Goal: Task Accomplishment & Management: Manage account settings

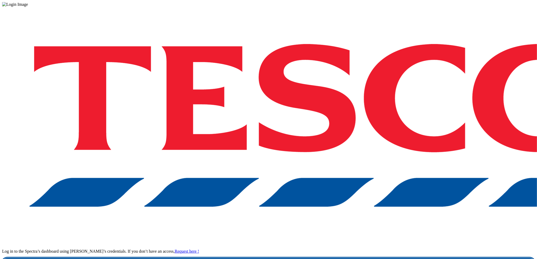
click at [386, 258] on link "Login" at bounding box center [268, 263] width 533 height 11
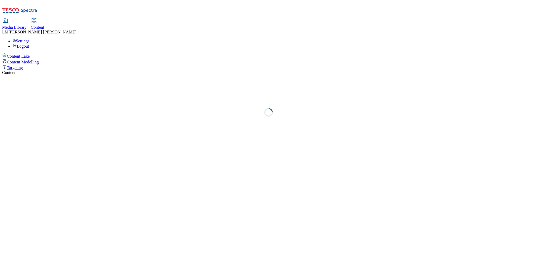
select select "ghs-[GEOGRAPHIC_DATA]"
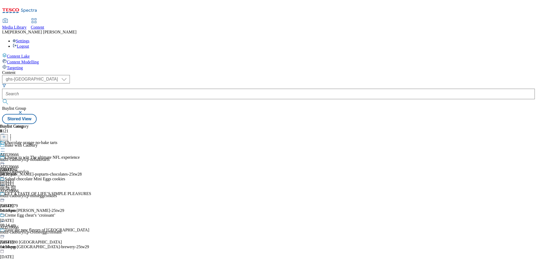
click at [29, 166] on div "AD539666 mdlz-cadburyfcp [DATE] 10:42 am" at bounding box center [14, 171] width 29 height 36
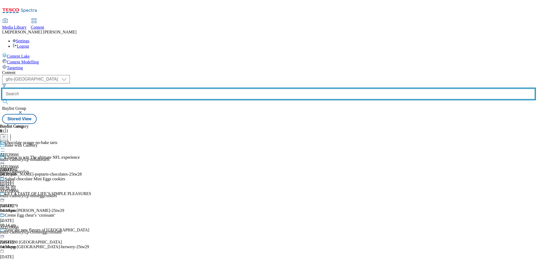
click at [131, 89] on input "text" at bounding box center [268, 94] width 533 height 11
paste input "539725"
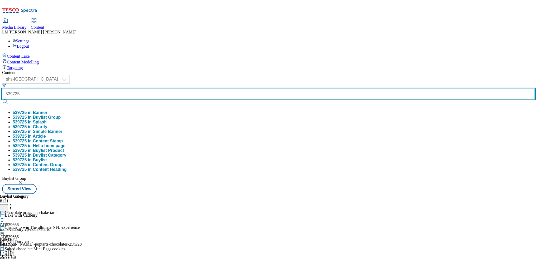
type input "539725"
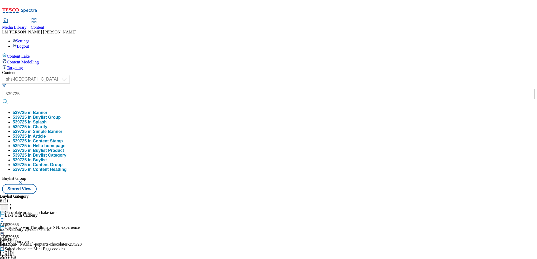
click at [47, 110] on button "539725 in Banner" at bounding box center [30, 112] width 35 height 5
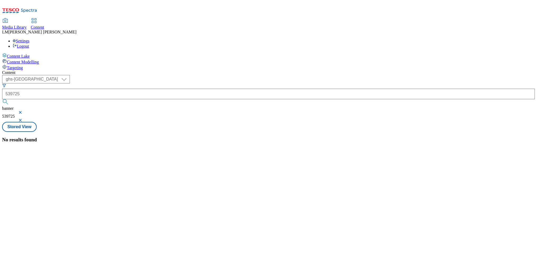
click at [23, 111] on button "button" at bounding box center [20, 112] width 5 height 3
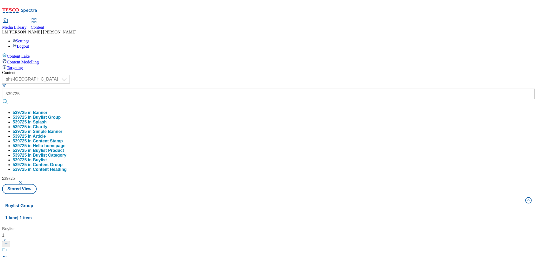
click at [240, 70] on div "Content ( optional ) ghs-roi ghs-uk ghs-uk 539725 539725 in Banner 539725 in Bu…" at bounding box center [268, 247] width 533 height 354
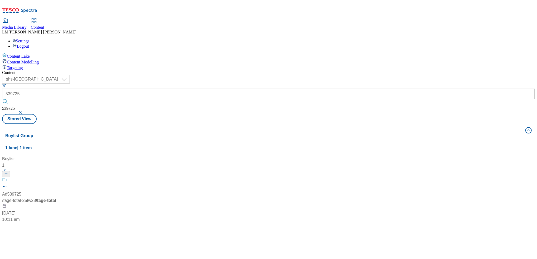
click at [68, 178] on div "Ad539725 / fage-total-25tw28 / fage-total 28 Aug 2025 10:11 am" at bounding box center [35, 200] width 66 height 45
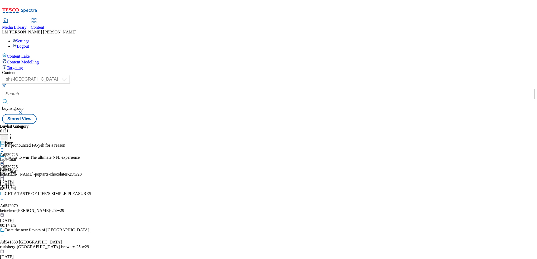
click at [5, 158] on icon at bounding box center [2, 160] width 5 height 5
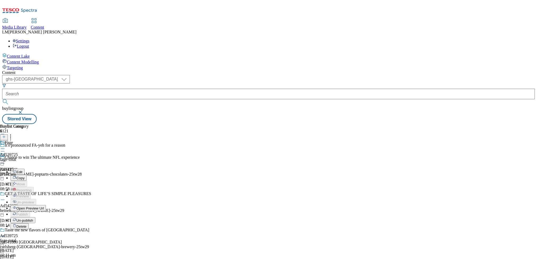
click at [33, 219] on span "Un-publish" at bounding box center [24, 221] width 17 height 4
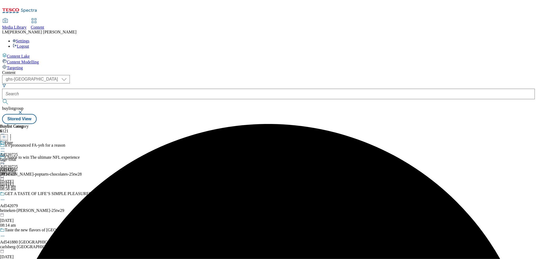
click at [5, 158] on icon at bounding box center [2, 160] width 5 height 5
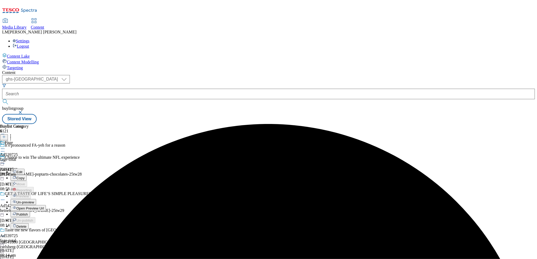
click at [34, 201] on span "Un-preview" at bounding box center [25, 203] width 18 height 4
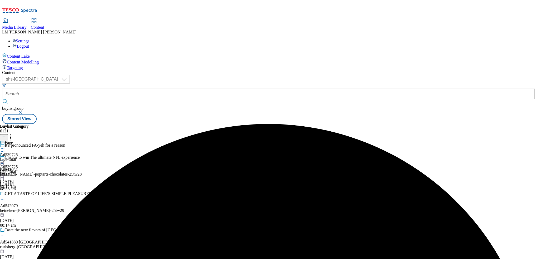
click at [29, 157] on div "fage-total" at bounding box center [14, 159] width 29 height 5
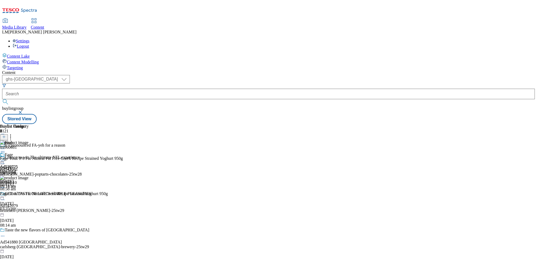
click at [6, 135] on icon at bounding box center [4, 137] width 4 height 4
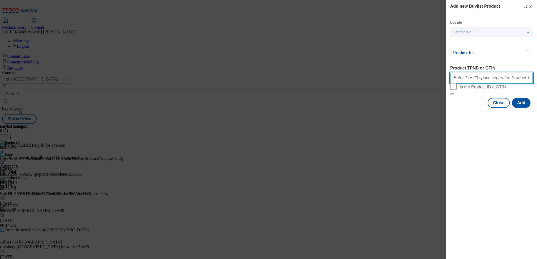
click at [473, 80] on input "Product TPNB or GTIN" at bounding box center [491, 78] width 82 height 11
paste input "89992322"
paste input "089930402"
type input "89992322 089930402"
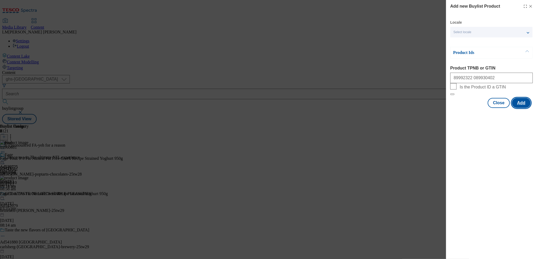
click at [522, 108] on button "Add" at bounding box center [521, 103] width 19 height 10
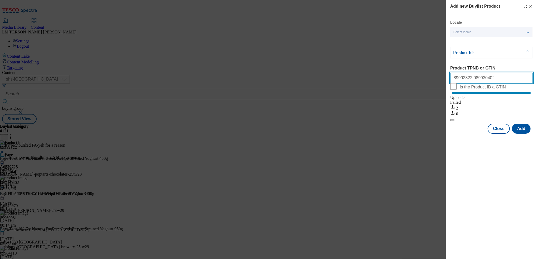
drag, startPoint x: 490, startPoint y: 79, endPoint x: 435, endPoint y: 76, distance: 55.7
click at [435, 76] on div "Add new Buylist Product Locale Select locale English Welsh Product Ids Product …" at bounding box center [268, 129] width 537 height 259
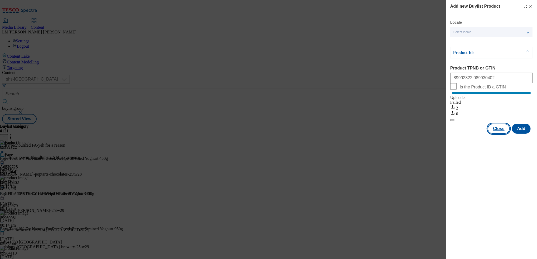
click at [503, 134] on button "Close" at bounding box center [499, 129] width 22 height 10
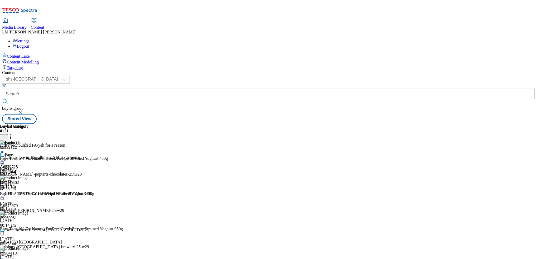
click at [5, 158] on icon at bounding box center [2, 160] width 5 height 5
click at [29, 194] on span "Preview" at bounding box center [22, 196] width 12 height 4
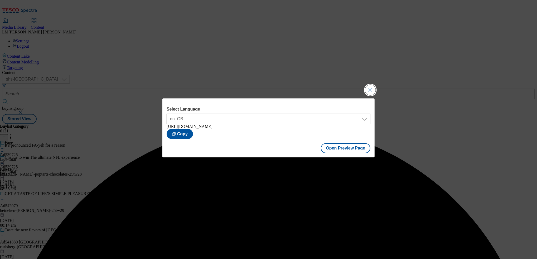
click at [372, 89] on button "Close Modal" at bounding box center [370, 90] width 11 height 11
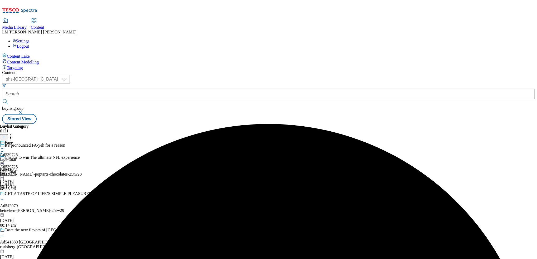
click at [5, 158] on icon at bounding box center [2, 160] width 5 height 5
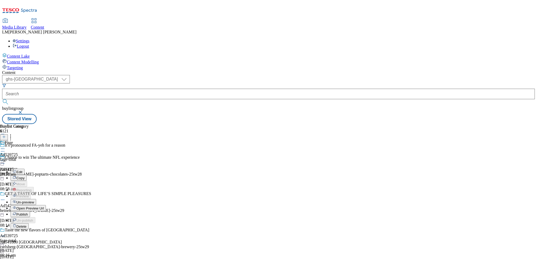
click at [28, 213] on span "Publish" at bounding box center [22, 215] width 12 height 4
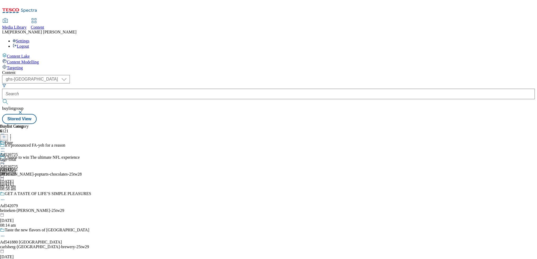
click at [29, 177] on div "Fage Ad539725 fage-total 2 Sept 2025 09:16 am" at bounding box center [14, 158] width 29 height 36
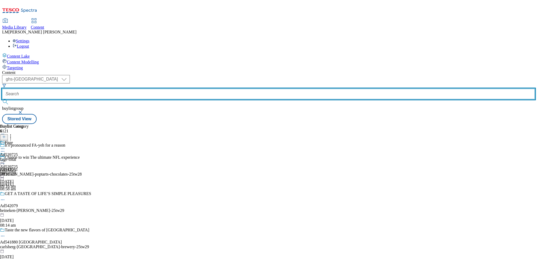
click at [122, 89] on input "text" at bounding box center [268, 94] width 533 height 11
paste input "541814"
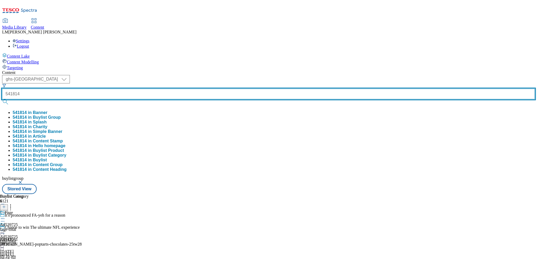
type input "541814"
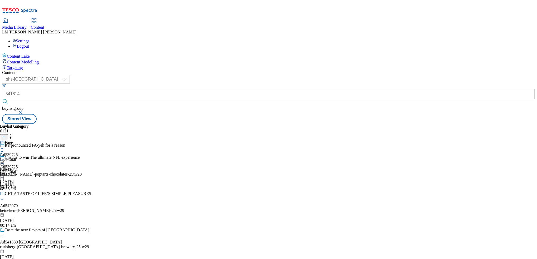
click at [5, 158] on icon at bounding box center [2, 160] width 5 height 5
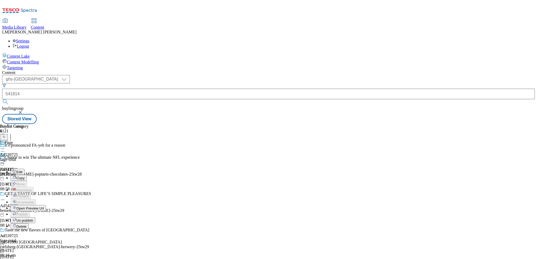
click at [123, 84] on form "541814" at bounding box center [268, 95] width 533 height 23
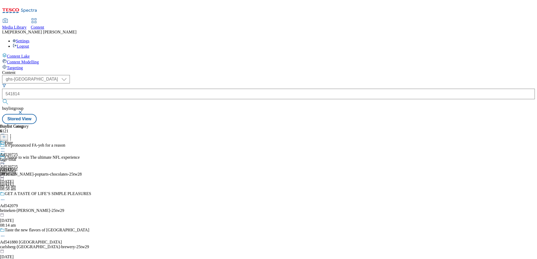
click at [9, 99] on button "submit" at bounding box center [5, 101] width 7 height 5
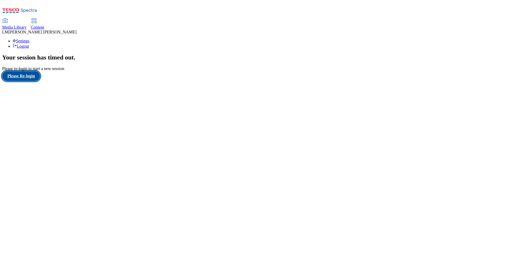
click at [26, 81] on button "Please Re-login" at bounding box center [21, 76] width 38 height 10
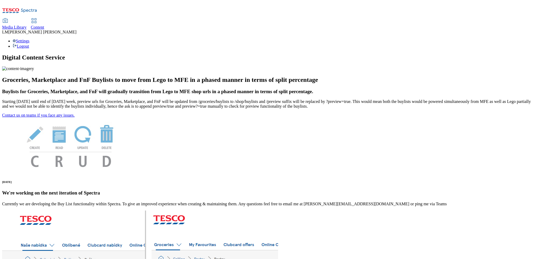
click at [44, 25] on span "Content" at bounding box center [37, 27] width 13 height 4
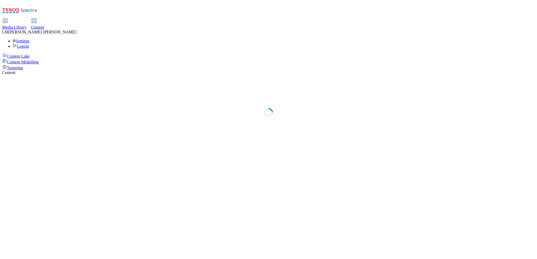
select select "ghs-[GEOGRAPHIC_DATA]"
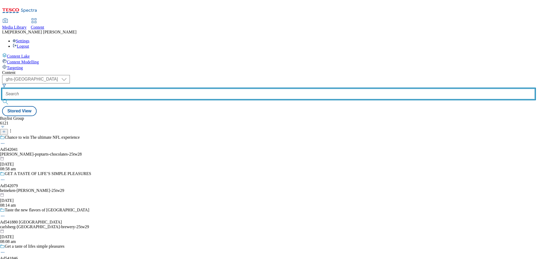
click at [123, 89] on input "text" at bounding box center [268, 94] width 533 height 11
paste input "541814"
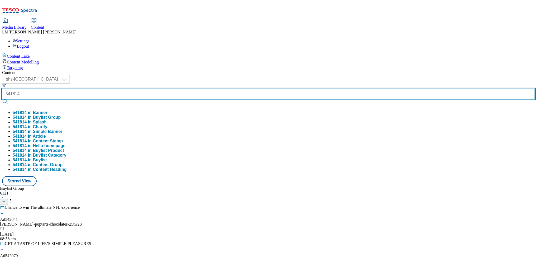
type input "541814"
click at [2, 99] on button "submit" at bounding box center [5, 101] width 7 height 5
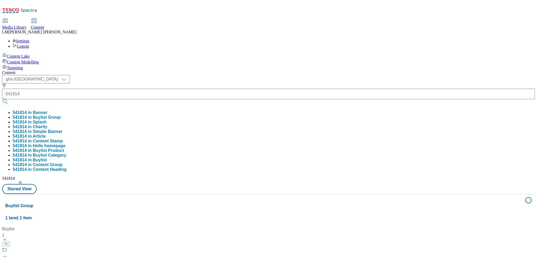
click at [225, 70] on div "Content ( optional ) ghs-roi ghs-uk ghs-uk 541814 541814 in Banner 541814 in Bu…" at bounding box center [268, 247] width 533 height 354
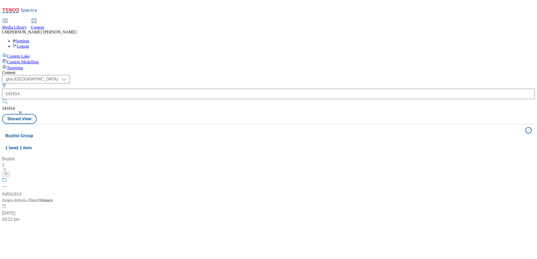
click at [68, 198] on div "/ mars-dolmio-25tw28 / mars" at bounding box center [35, 201] width 66 height 6
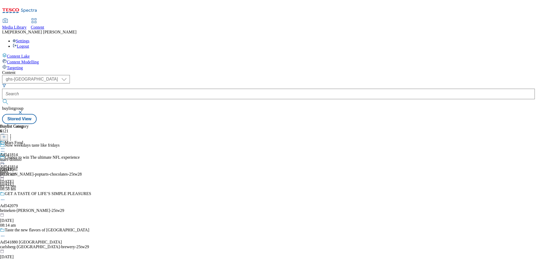
click at [29, 140] on div "Mars Food Ad541814 mars-dolmio 26 Aug 2025 11:31 am" at bounding box center [14, 158] width 29 height 36
click at [5, 158] on icon at bounding box center [2, 160] width 5 height 5
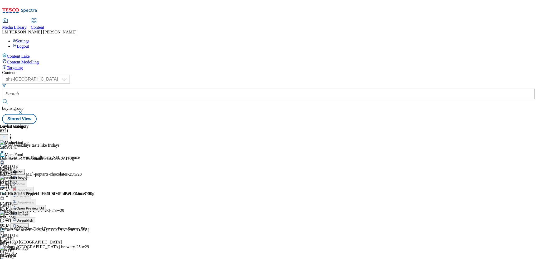
click at [35, 217] on button "Un-publish" at bounding box center [23, 220] width 25 height 6
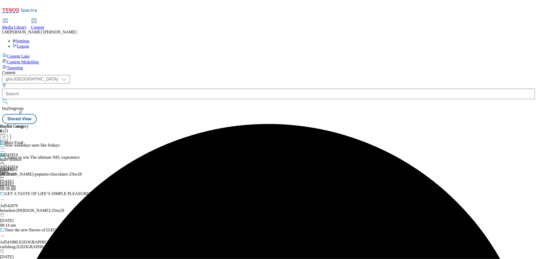
click at [5, 158] on icon at bounding box center [2, 160] width 5 height 5
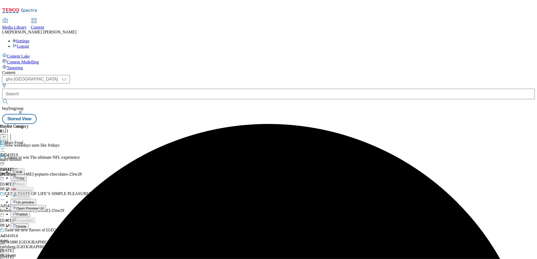
click at [34, 201] on span "Un-preview" at bounding box center [25, 203] width 18 height 4
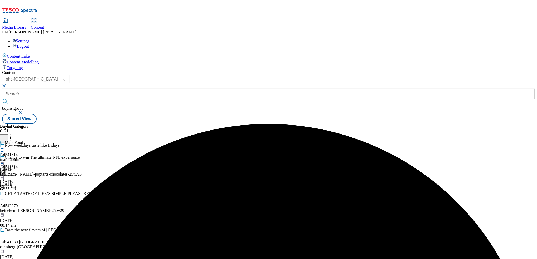
click at [29, 140] on div "Mars Food Ad541814 mars-dolmio 2 Sept 2025 09:53 am" at bounding box center [14, 158] width 29 height 36
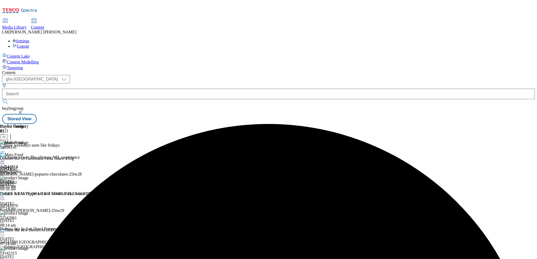
click at [13, 134] on icon at bounding box center [10, 136] width 5 height 5
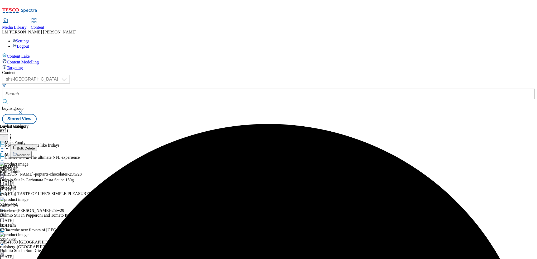
click at [30, 153] on span "Reorder" at bounding box center [23, 155] width 13 height 4
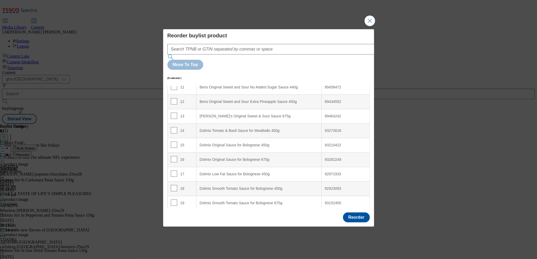
scroll to position [168, 0]
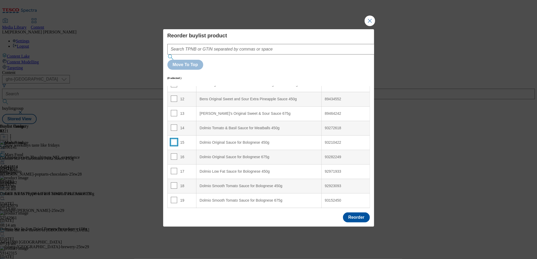
click at [174, 139] on input "Modal" at bounding box center [174, 142] width 6 height 6
checkbox input "true"
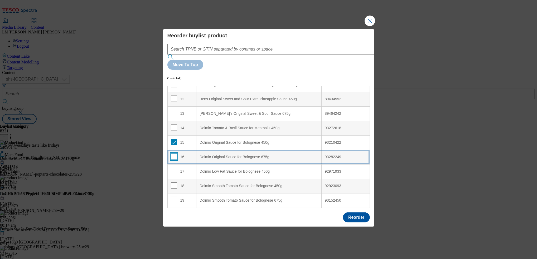
click at [173, 154] on input "Modal" at bounding box center [174, 157] width 6 height 6
checkbox input "true"
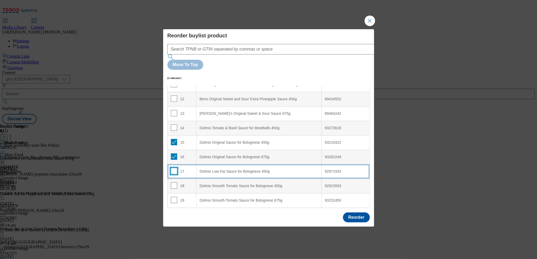
click at [175, 168] on input "Modal" at bounding box center [174, 171] width 6 height 6
checkbox input "true"
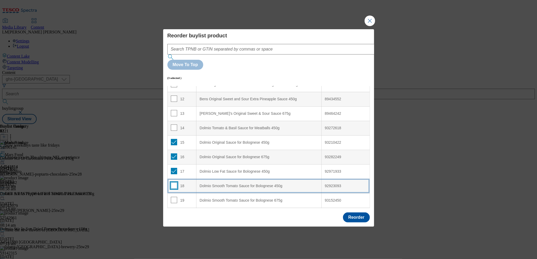
click at [174, 183] on input "Modal" at bounding box center [174, 186] width 6 height 6
checkbox input "true"
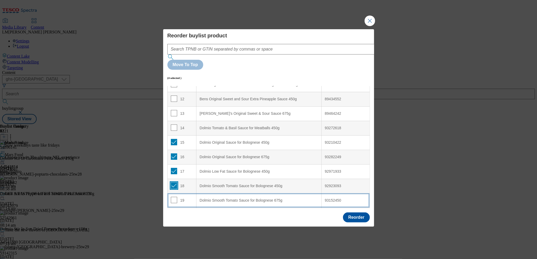
scroll to position [206, 0]
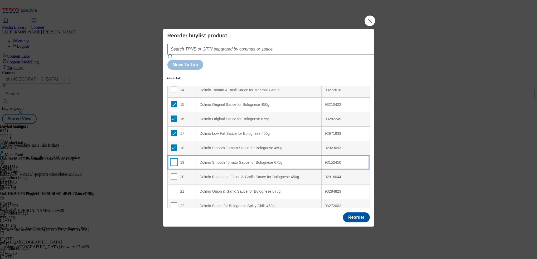
click at [174, 159] on input "Modal" at bounding box center [174, 162] width 6 height 6
checkbox input "true"
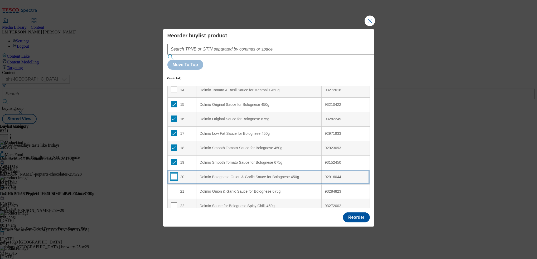
click at [174, 174] on input "Modal" at bounding box center [174, 177] width 6 height 6
checkbox input "true"
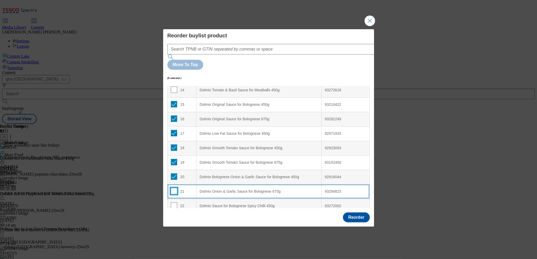
click at [173, 188] on input "Modal" at bounding box center [174, 191] width 6 height 6
checkbox input "true"
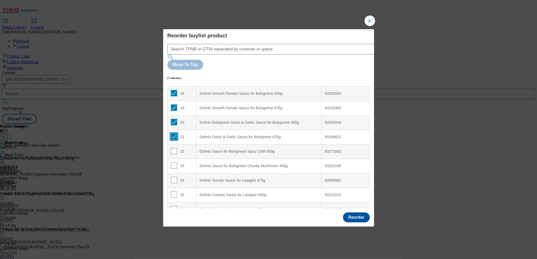
scroll to position [261, 0]
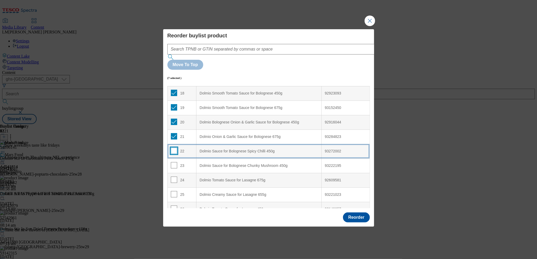
click at [172, 148] on input "Modal" at bounding box center [174, 151] width 6 height 6
checkbox input "true"
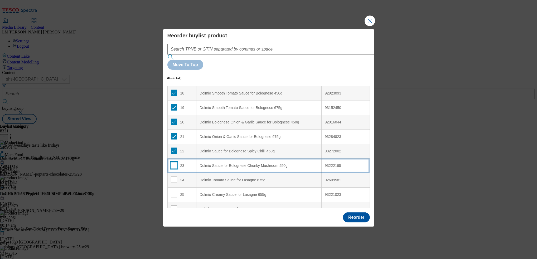
click at [175, 162] on input "Modal" at bounding box center [174, 165] width 6 height 6
checkbox input "true"
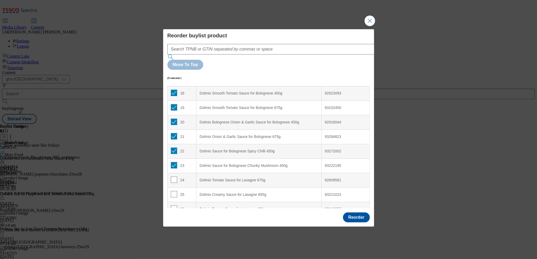
click at [174, 159] on td "23" at bounding box center [181, 166] width 29 height 14
click at [173, 148] on input "Modal" at bounding box center [174, 151] width 6 height 6
checkbox input "false"
click at [172, 159] on td "23" at bounding box center [181, 166] width 29 height 14
click at [173, 162] on input "Modal" at bounding box center [174, 165] width 6 height 6
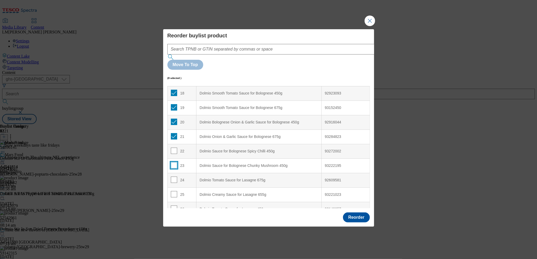
checkbox input "false"
click at [173, 133] on input "Modal" at bounding box center [174, 136] width 6 height 6
checkbox input "false"
click at [173, 119] on input "Modal" at bounding box center [174, 122] width 6 height 6
checkbox input "false"
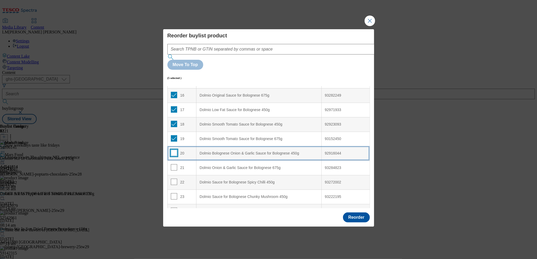
scroll to position [229, 0]
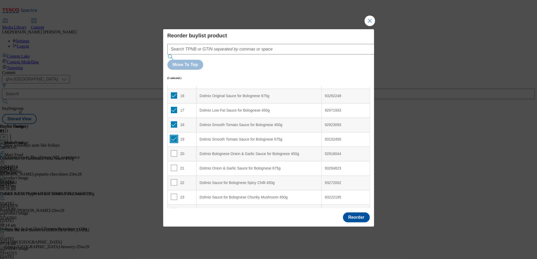
click at [172, 136] on input "Modal" at bounding box center [174, 139] width 6 height 6
checkbox input "false"
click at [176, 121] on input "Modal" at bounding box center [174, 124] width 6 height 6
checkbox input "false"
click at [174, 103] on td "17" at bounding box center [181, 110] width 29 height 14
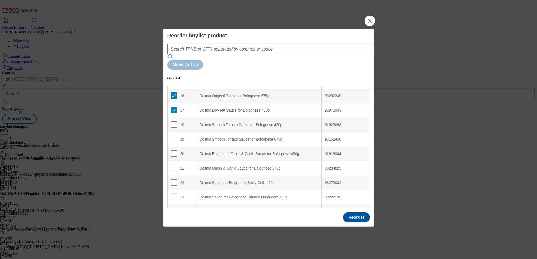
scroll to position [203, 0]
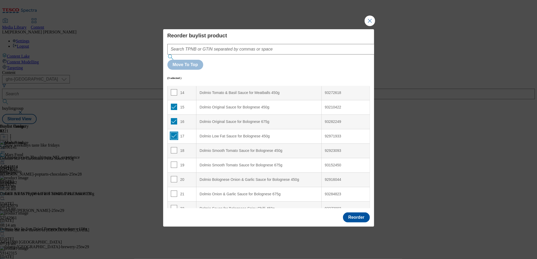
click at [173, 133] on input "Modal" at bounding box center [174, 136] width 6 height 6
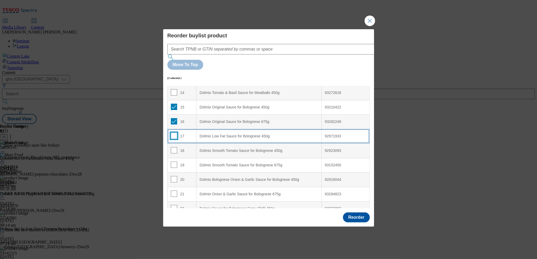
click at [174, 133] on input "Modal" at bounding box center [174, 136] width 6 height 6
checkbox input "true"
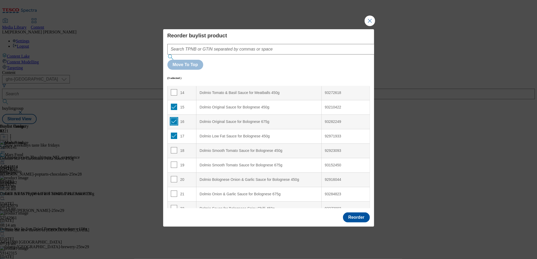
click at [174, 118] on input "Modal" at bounding box center [174, 121] width 6 height 6
checkbox input "false"
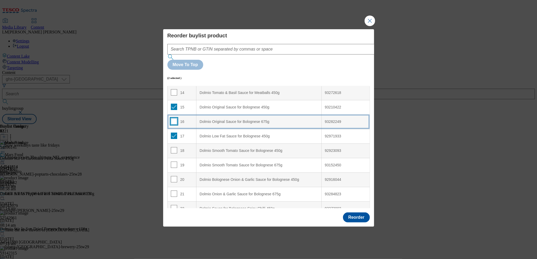
scroll to position [0, 0]
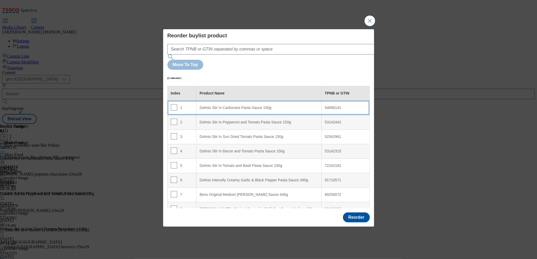
click at [194, 101] on td "1" at bounding box center [181, 108] width 29 height 14
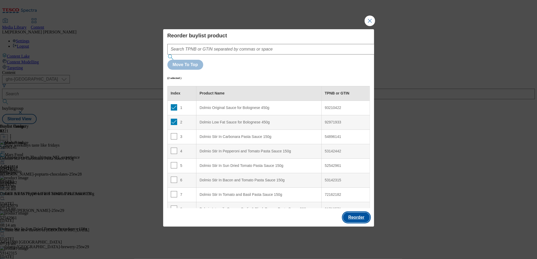
click at [353, 213] on button "Reorder" at bounding box center [356, 218] width 27 height 10
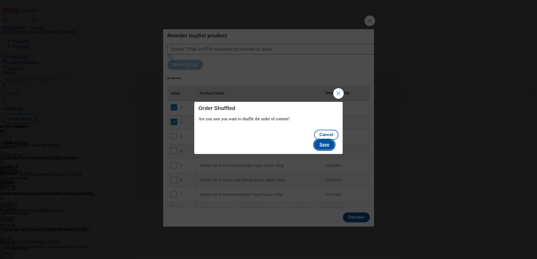
click at [323, 142] on button "Save" at bounding box center [324, 145] width 20 height 10
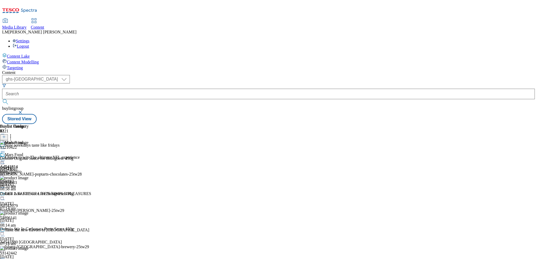
click at [29, 158] on div at bounding box center [14, 161] width 29 height 6
click at [31, 193] on button "Preview" at bounding box center [21, 196] width 20 height 6
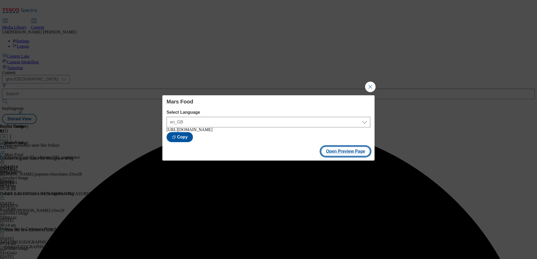
click at [352, 157] on button "Open Preview Page" at bounding box center [346, 152] width 50 height 10
click at [372, 86] on button "Close Modal" at bounding box center [370, 87] width 11 height 11
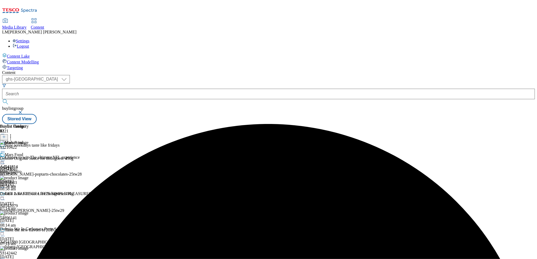
click at [5, 158] on icon at bounding box center [2, 160] width 5 height 5
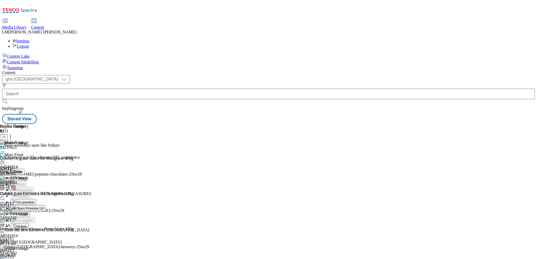
click at [28, 213] on span "Publish" at bounding box center [22, 215] width 12 height 4
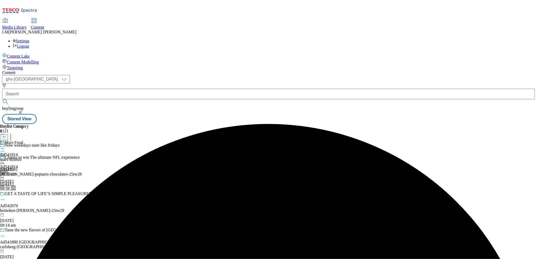
click at [5, 158] on icon at bounding box center [2, 160] width 5 height 5
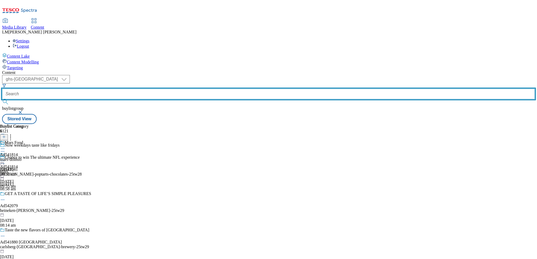
click at [121, 89] on input "text" at bounding box center [268, 94] width 533 height 11
paste input "542012"
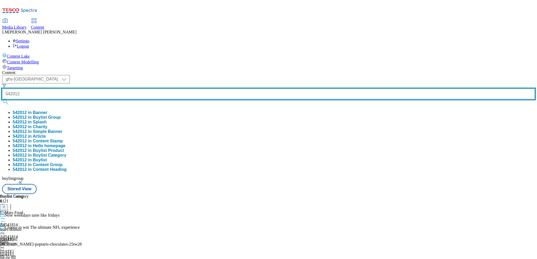
type input "542012"
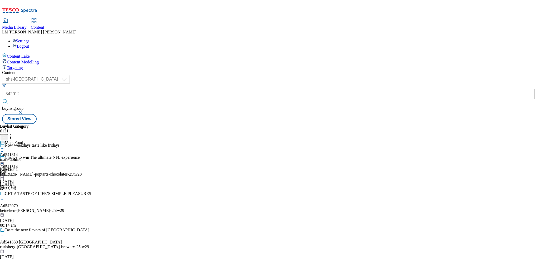
click at [9, 99] on button "submit" at bounding box center [5, 101] width 7 height 5
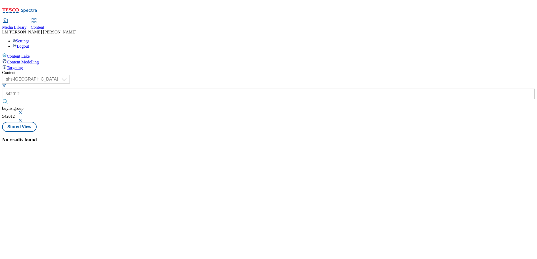
click at [23, 111] on button "button" at bounding box center [20, 112] width 5 height 3
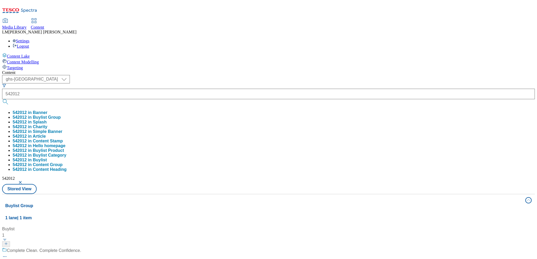
click at [240, 70] on div "Content ( optional ) ghs-roi ghs-uk ghs-uk 542012 542012 in Banner 542012 in Bu…" at bounding box center [268, 247] width 533 height 354
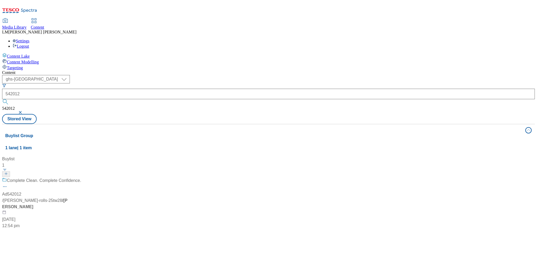
click at [81, 178] on div "Complete Clean. Complete Confidence. Ad542012 / kimberly-clark-andrex-rolls-25t…" at bounding box center [41, 204] width 79 height 52
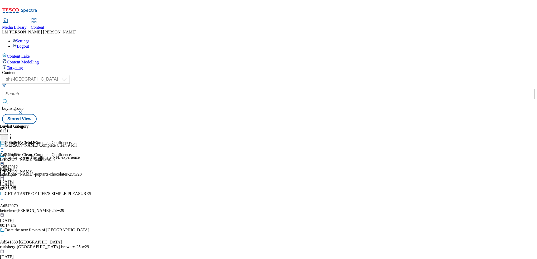
click at [5, 158] on icon at bounding box center [2, 160] width 5 height 5
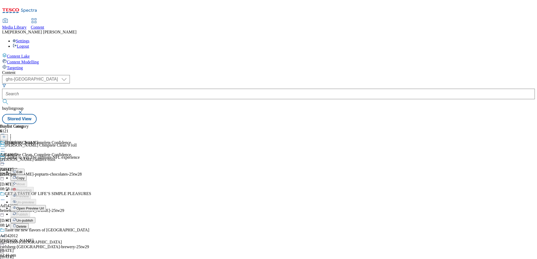
click at [33, 219] on span "Un-publish" at bounding box center [24, 221] width 17 height 4
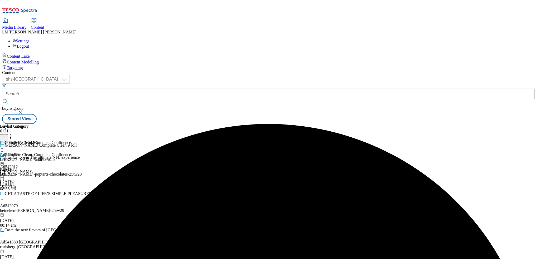
click at [5, 158] on icon at bounding box center [2, 160] width 5 height 5
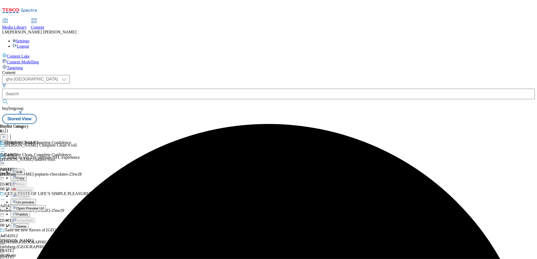
click at [34, 201] on span "Un-preview" at bounding box center [25, 203] width 18 height 4
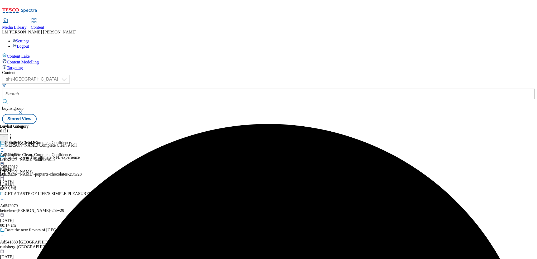
click at [55, 157] on div "kimberly-clark-andrex-rolls" at bounding box center [27, 159] width 55 height 5
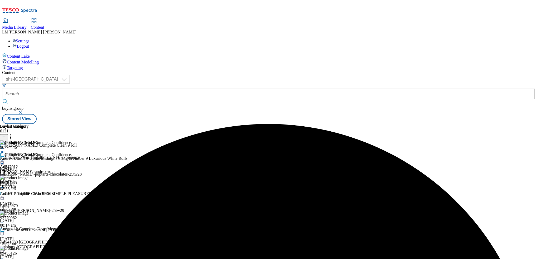
click at [13, 134] on icon at bounding box center [10, 136] width 5 height 5
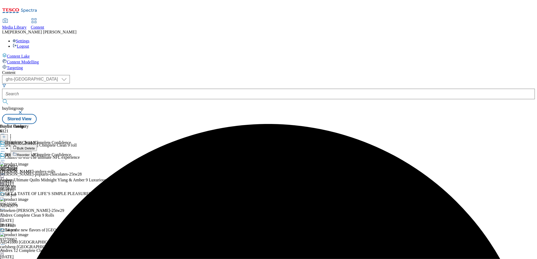
click at [32, 151] on button "Reorder" at bounding box center [21, 154] width 21 height 7
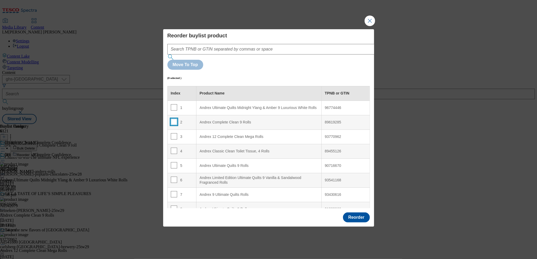
click at [174, 119] on input "Modal" at bounding box center [174, 122] width 6 height 6
checkbox input "true"
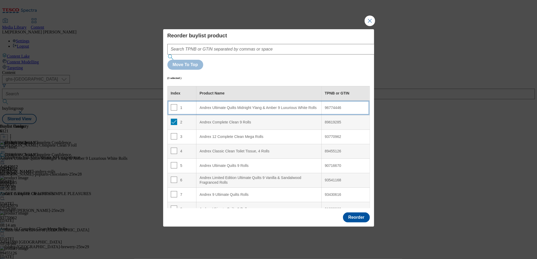
click at [192, 104] on div "1" at bounding box center [182, 108] width 22 height 8
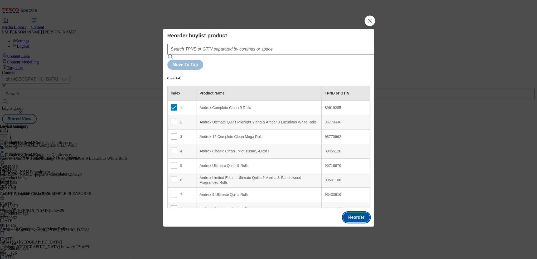
click at [358, 213] on button "Reorder" at bounding box center [356, 218] width 27 height 10
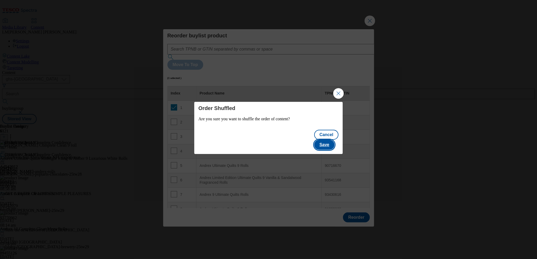
click at [331, 143] on button "Save" at bounding box center [324, 145] width 20 height 10
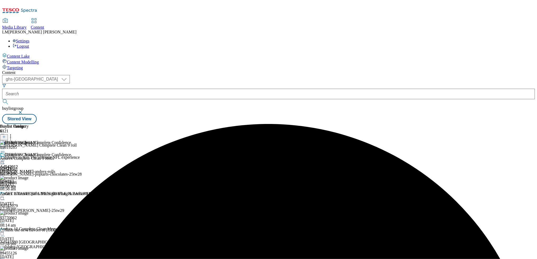
click at [5, 158] on icon at bounding box center [2, 160] width 5 height 5
click at [29, 194] on span "Preview" at bounding box center [22, 196] width 12 height 4
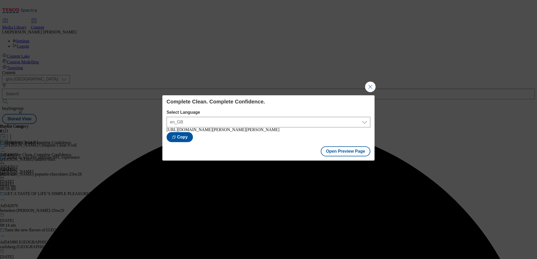
click at [361, 79] on div "Complete Clean. Complete Confidence. Select Language en_GB en_GB https://www.te…" at bounding box center [268, 129] width 537 height 259
click at [368, 83] on button "Close Modal" at bounding box center [370, 87] width 11 height 11
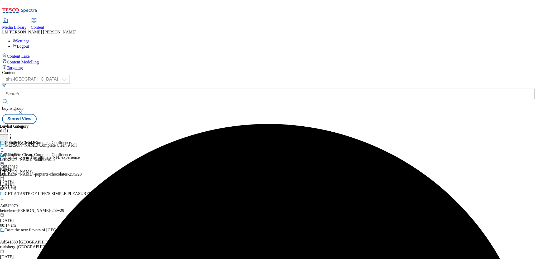
click at [5, 158] on icon at bounding box center [2, 160] width 5 height 5
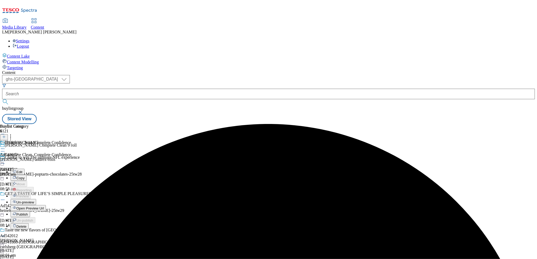
click at [30, 211] on button "Publish" at bounding box center [21, 214] width 20 height 6
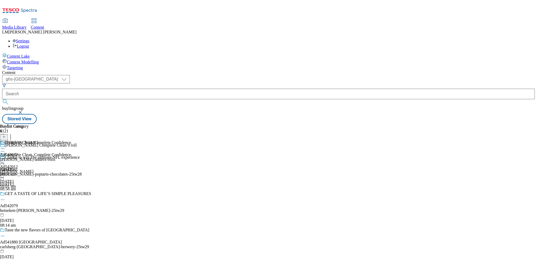
click at [5, 158] on icon at bounding box center [2, 160] width 5 height 5
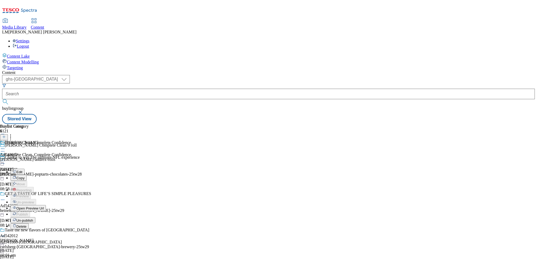
click at [44, 207] on span "Open Preview Url" at bounding box center [29, 209] width 27 height 4
